Goal: Navigation & Orientation: Find specific page/section

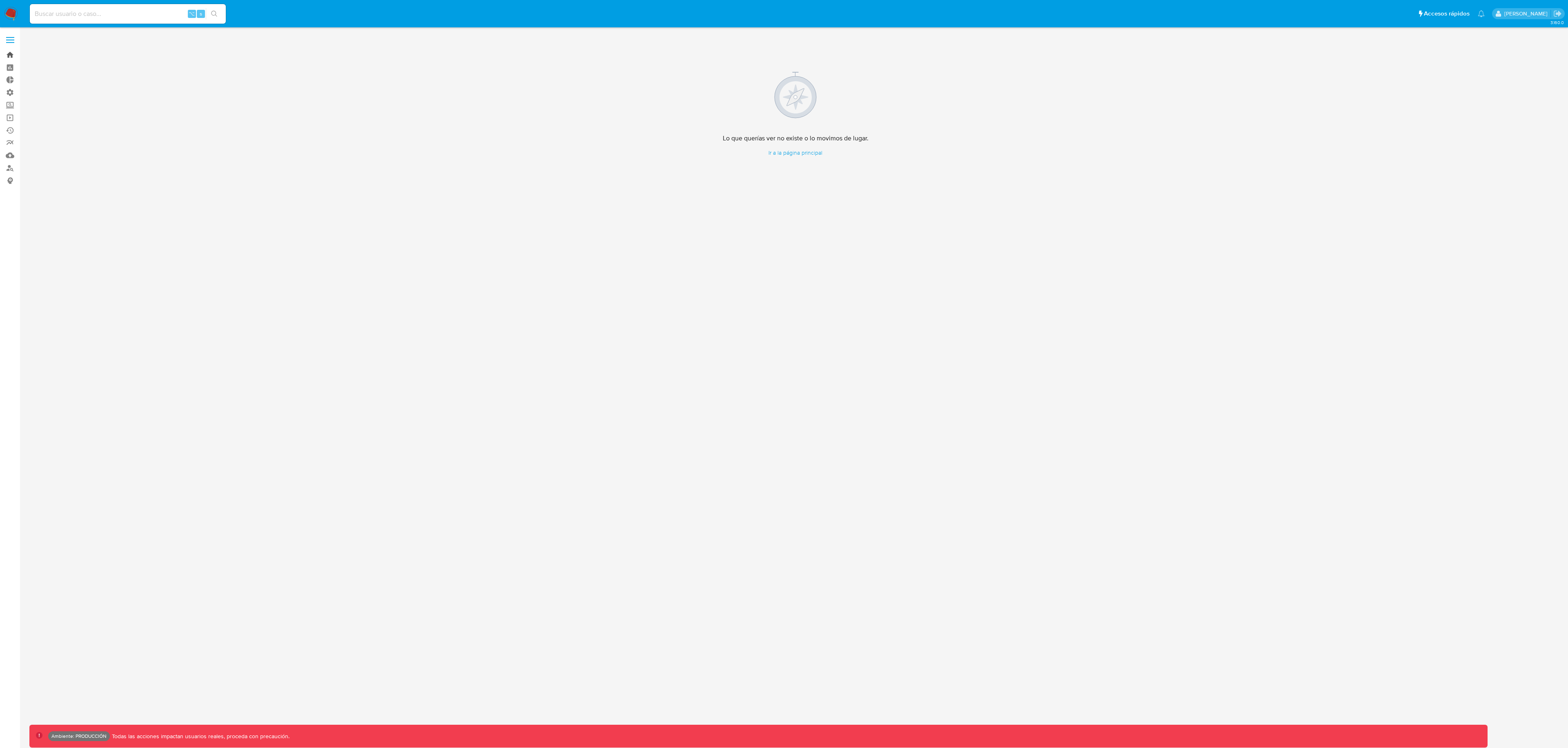
click at [15, 57] on link "Bandeja" at bounding box center [49, 54] width 98 height 12
